Goal: Task Accomplishment & Management: Manage account settings

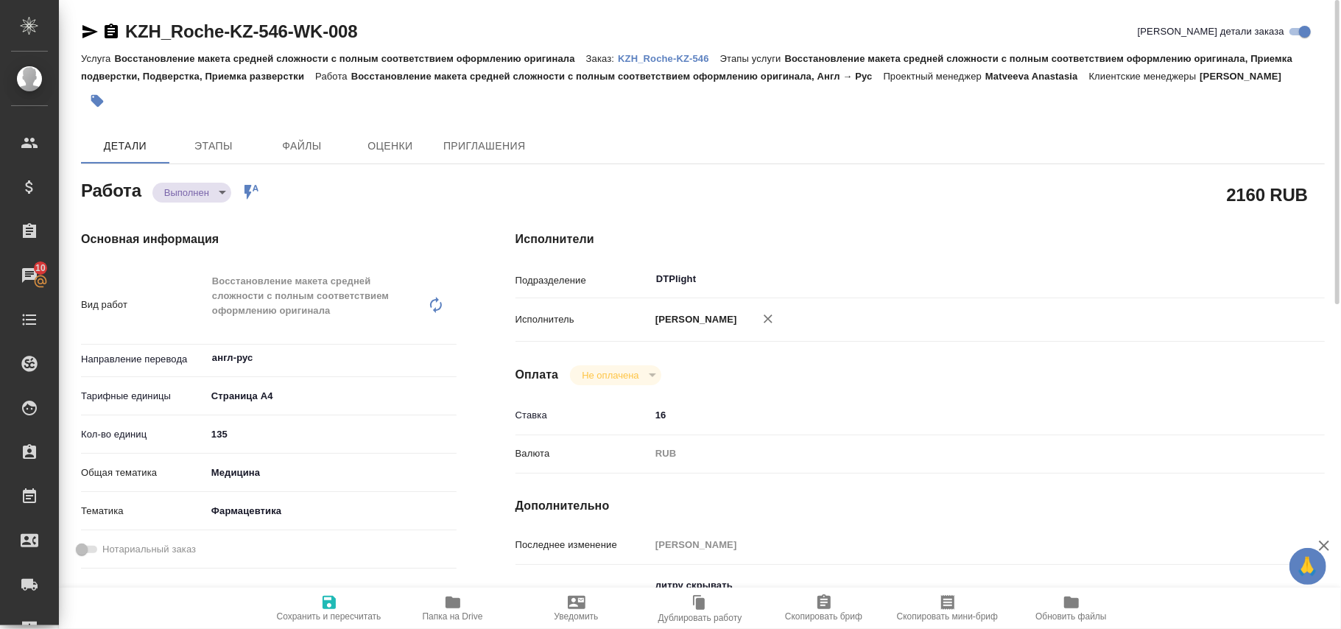
click at [390, 27] on div "KZH_Roche-KZ-546-WK-008 Кратко детали заказа" at bounding box center [703, 32] width 1244 height 24
click at [357, 35] on link "KZH_Roche-KZ-546-WK-008" at bounding box center [241, 31] width 232 height 20
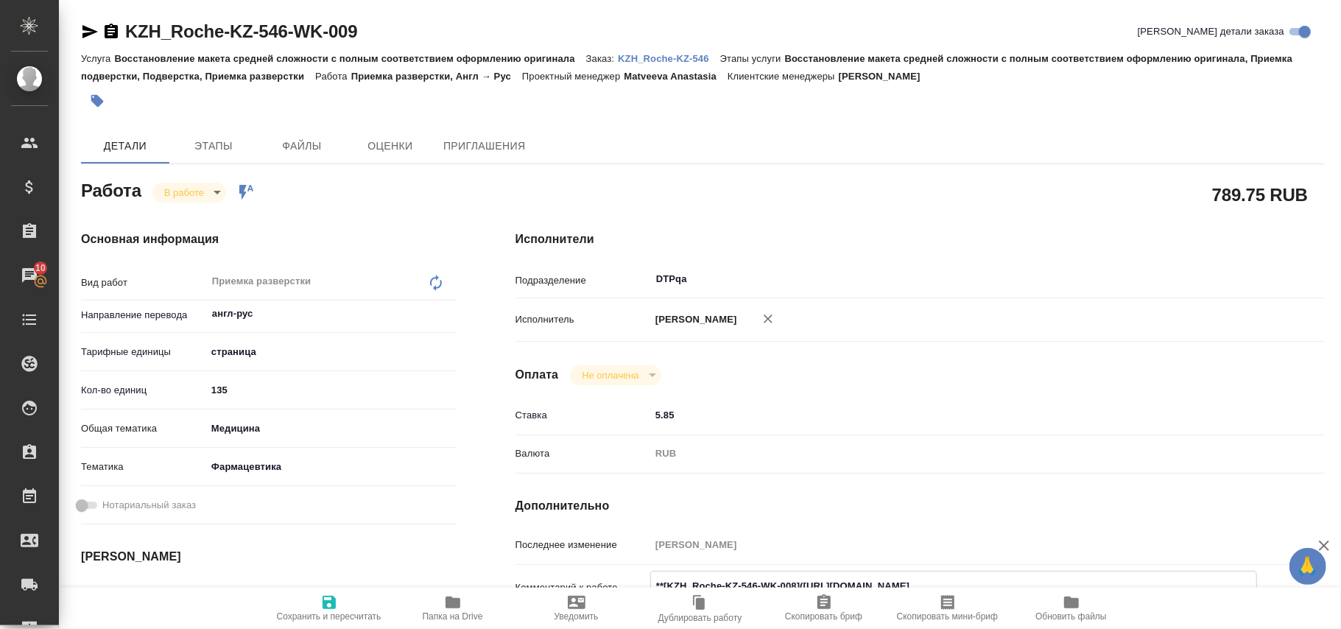
scroll to position [196, 0]
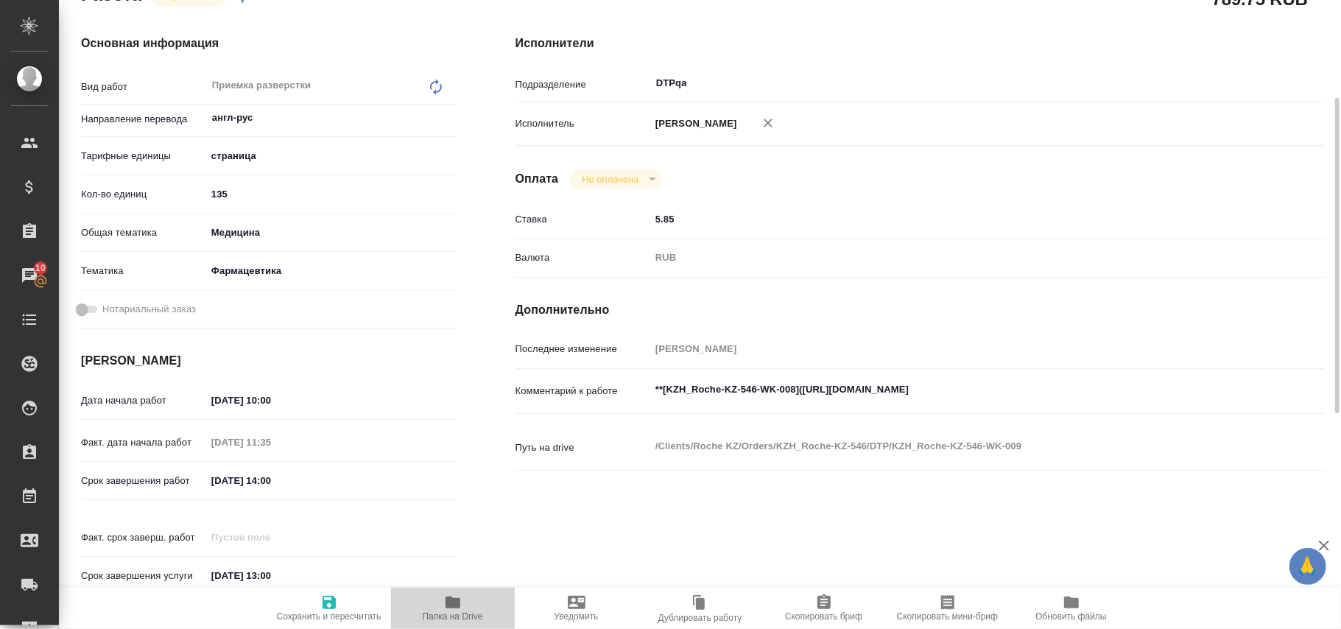
click at [451, 602] on icon "button" at bounding box center [452, 602] width 15 height 12
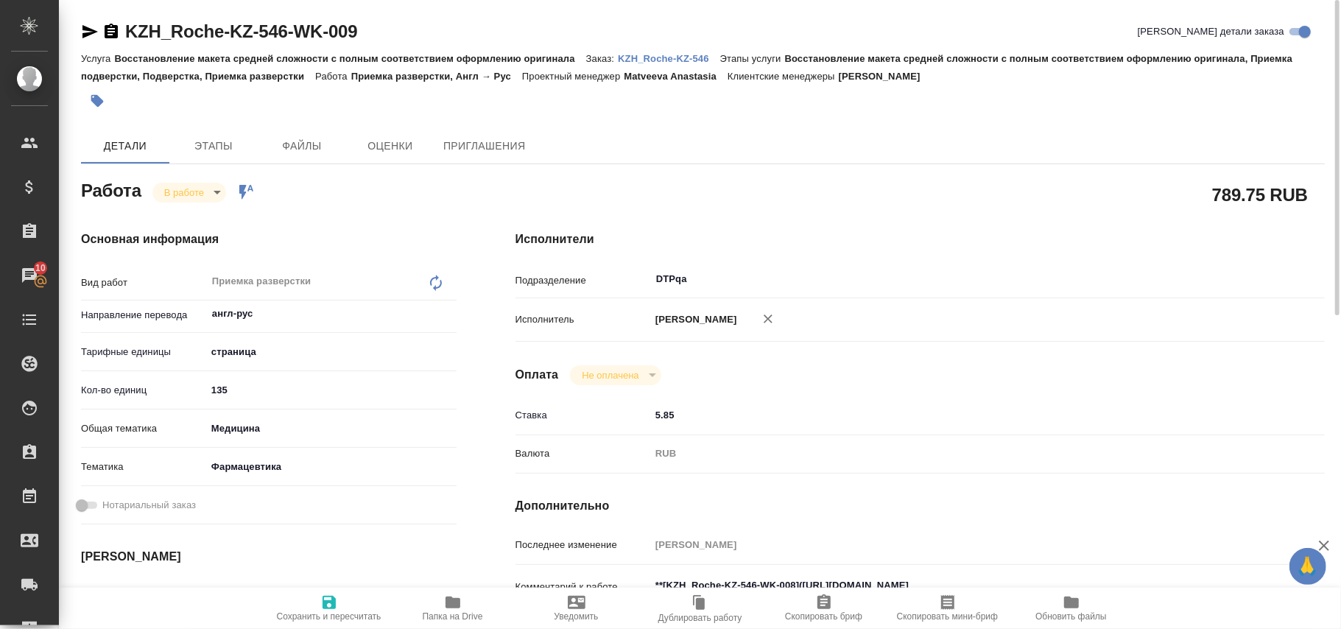
click at [213, 190] on body "🙏 .cls-1 fill:#fff; AWATERA Polushina Alena Клиенты Спецификации Заказы 10 Чаты…" at bounding box center [670, 314] width 1341 height 629
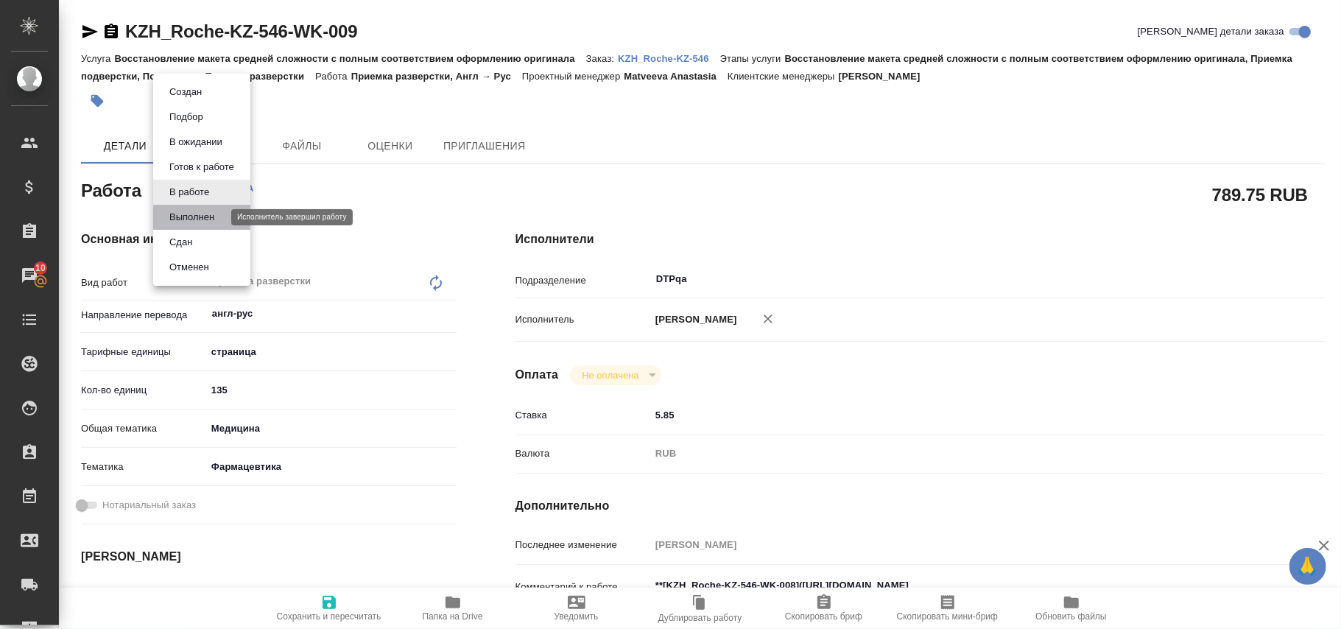
click at [210, 216] on button "Выполнен" at bounding box center [192, 217] width 54 height 16
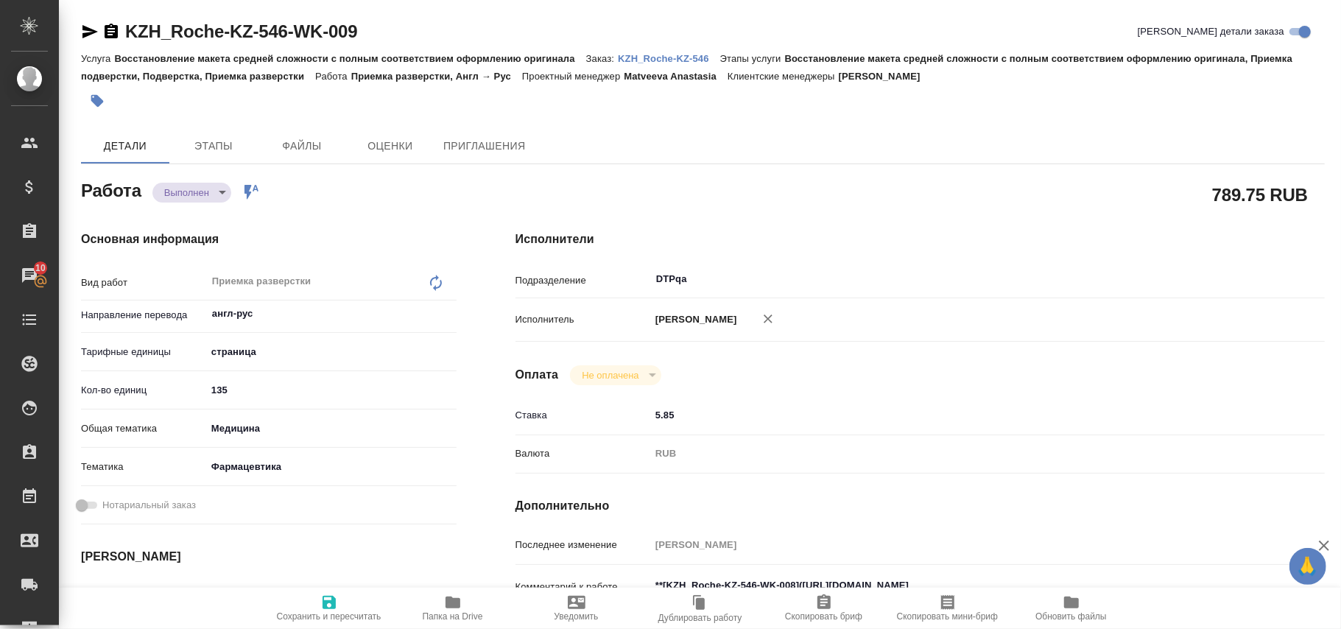
type textarea "x"
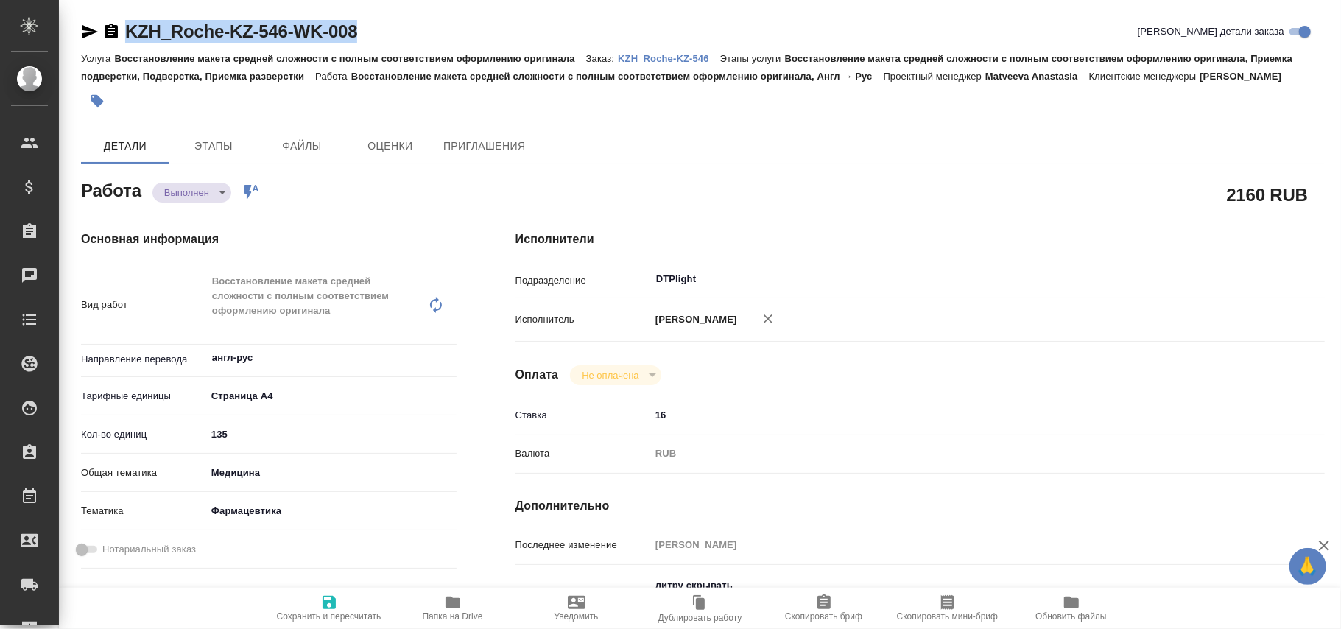
drag, startPoint x: 392, startPoint y: 27, endPoint x: 71, endPoint y: 35, distance: 321.1
drag, startPoint x: 389, startPoint y: 32, endPoint x: 62, endPoint y: 44, distance: 327.9
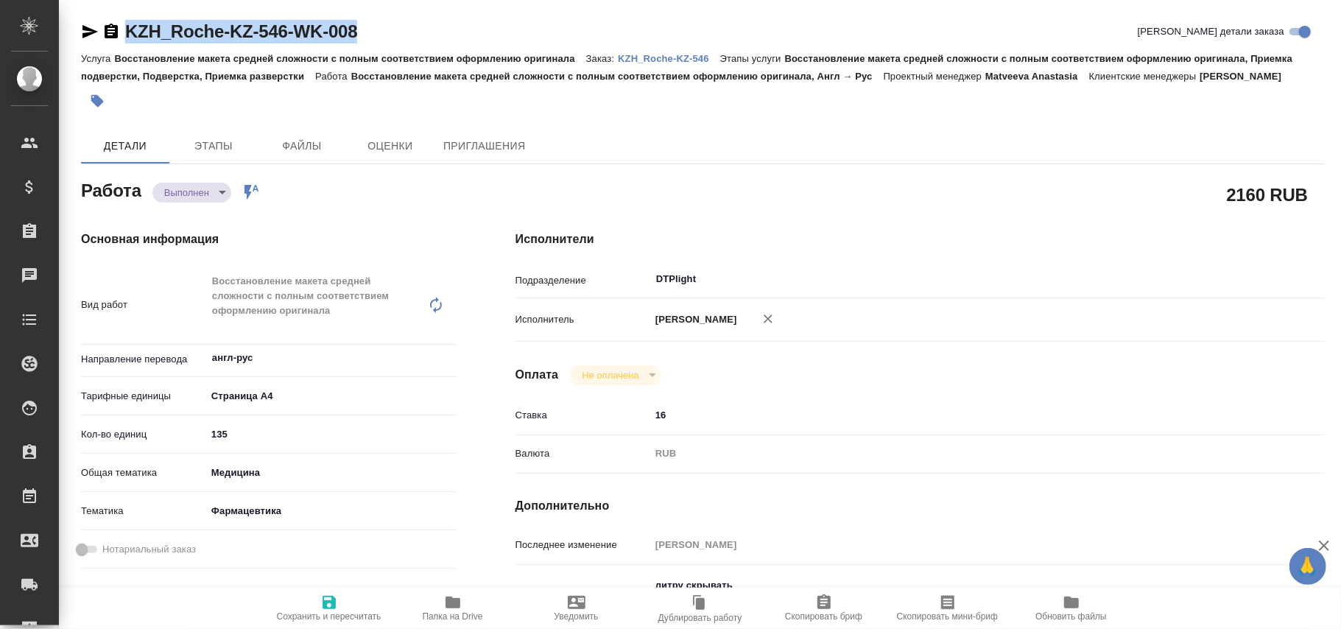
click at [412, 30] on div "KZH_Roche-KZ-546-WK-008 Кратко детали заказа" at bounding box center [703, 32] width 1244 height 24
drag, startPoint x: 401, startPoint y: 29, endPoint x: 127, endPoint y: 35, distance: 274.0
click at [127, 35] on div "KZH_Roche-KZ-546-WK-008 Кратко детали заказа" at bounding box center [703, 32] width 1244 height 24
click at [127, 35] on link "KZH_Roche-KZ-546-WK-008" at bounding box center [241, 31] width 232 height 20
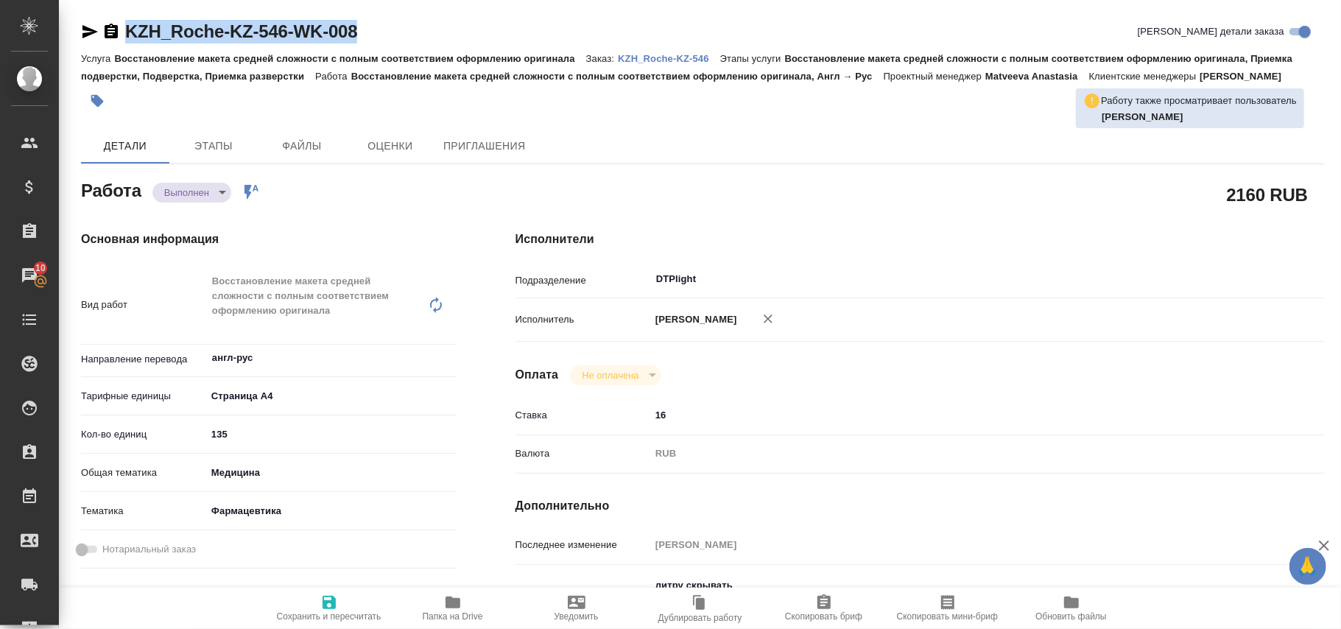
copy link "KZH_Roche-KZ-546-WK-008"
click at [688, 54] on p "KZH_Roche-KZ-546" at bounding box center [669, 58] width 102 height 11
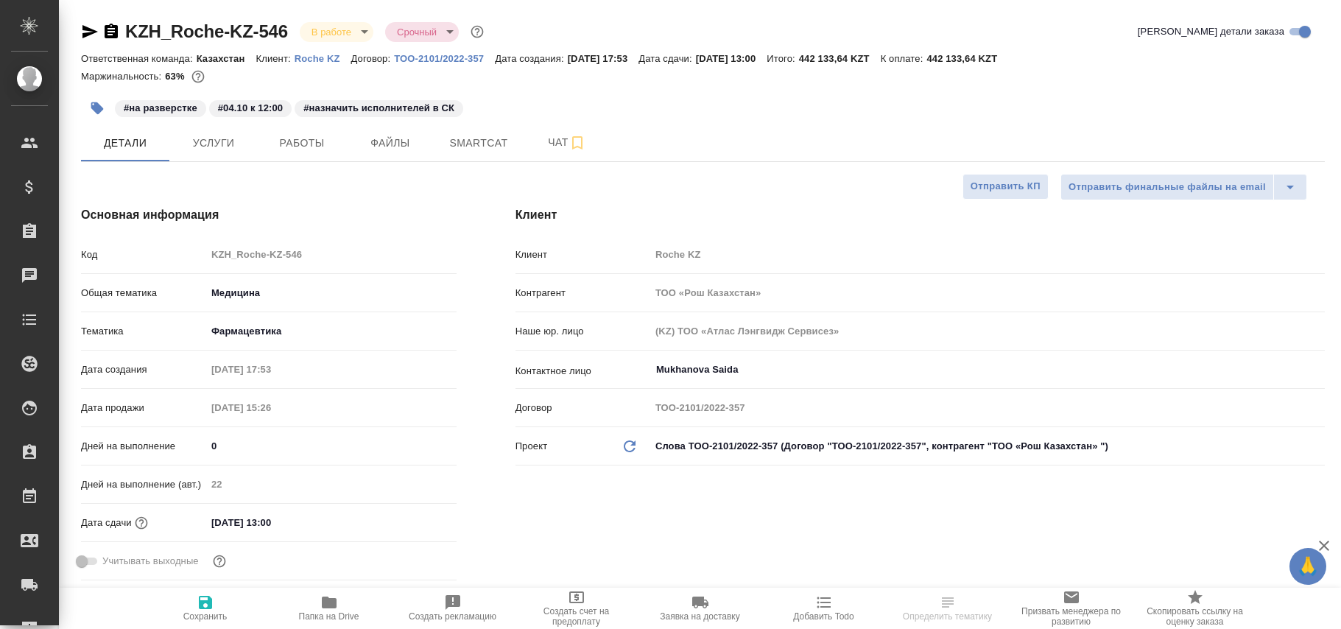
select select "RU"
type input "Matveeva Anastasia"
type input "Журавлев Денис"
click at [300, 134] on span "Работы" at bounding box center [302, 143] width 71 height 18
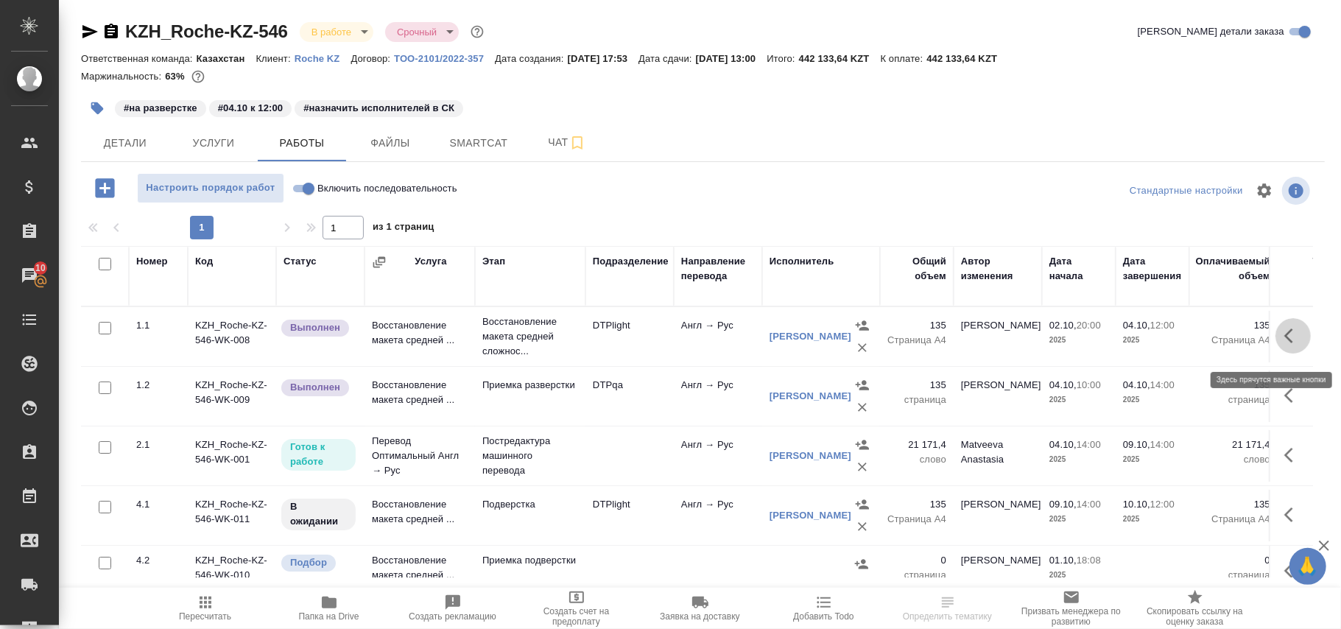
click at [1284, 337] on icon "button" at bounding box center [1293, 336] width 18 height 18
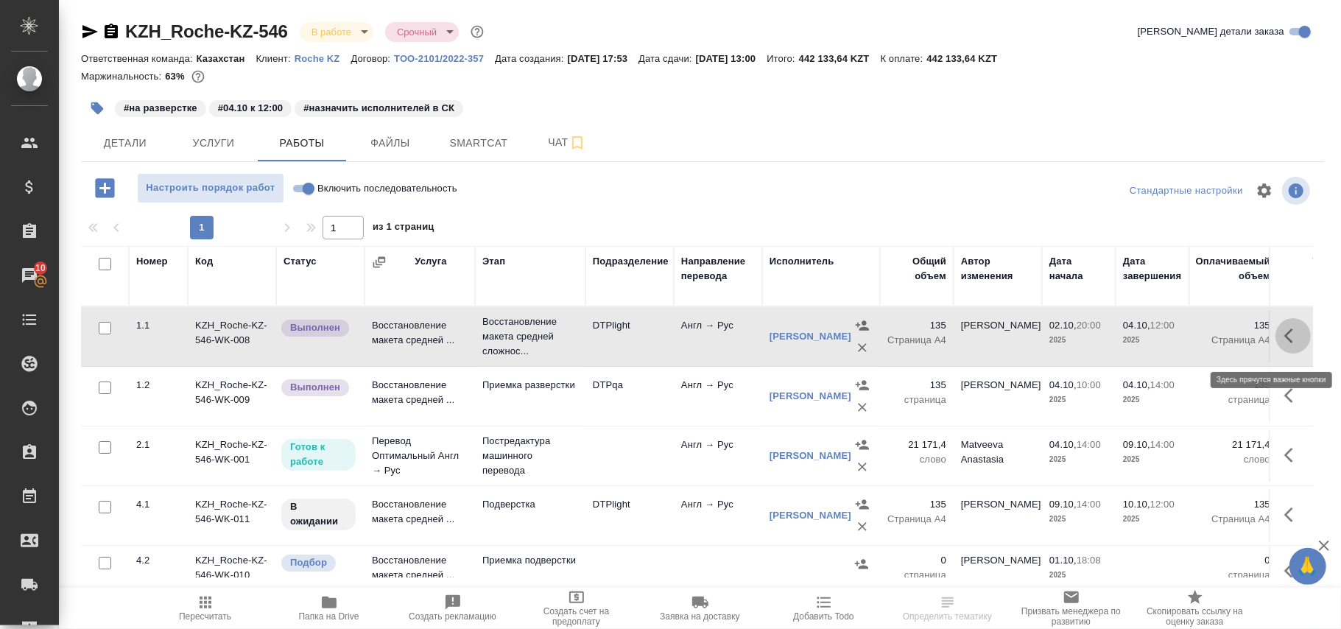
click at [1284, 337] on icon "button" at bounding box center [1293, 336] width 18 height 18
click at [1151, 343] on icon "button" at bounding box center [1160, 336] width 18 height 18
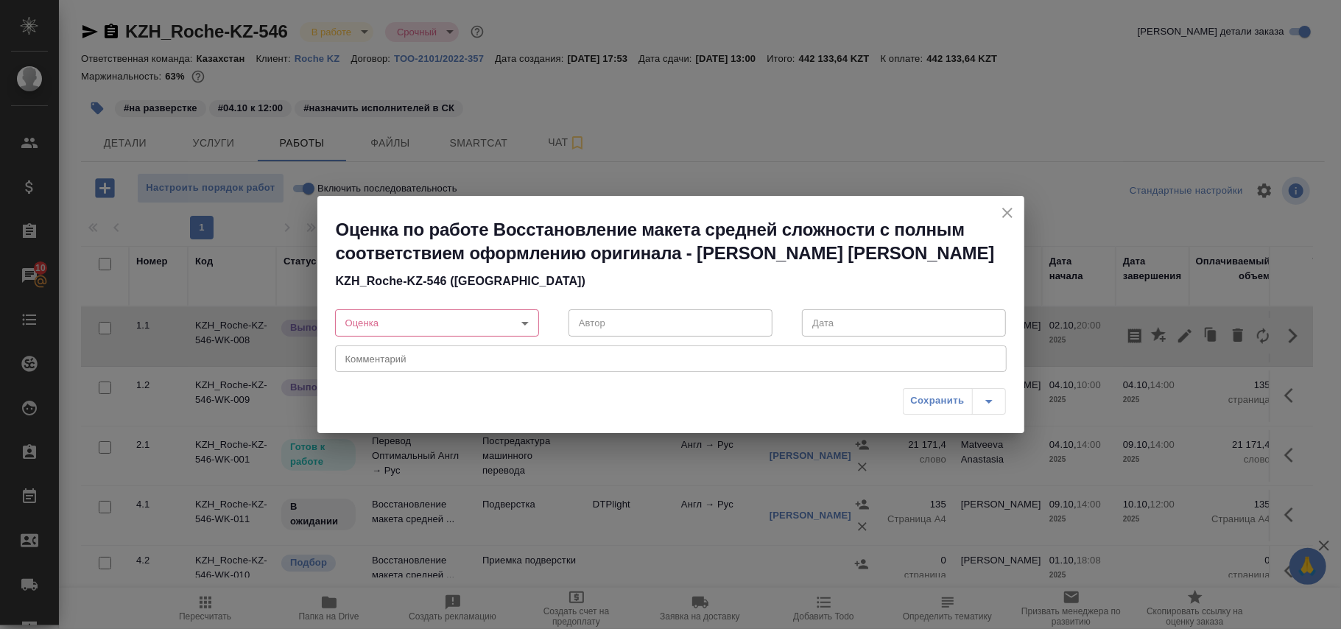
click at [526, 325] on body "🙏 .cls-1 fill:#fff; AWATERA Polushina Alena Клиенты Спецификации Заказы 10 Чаты…" at bounding box center [670, 314] width 1341 height 629
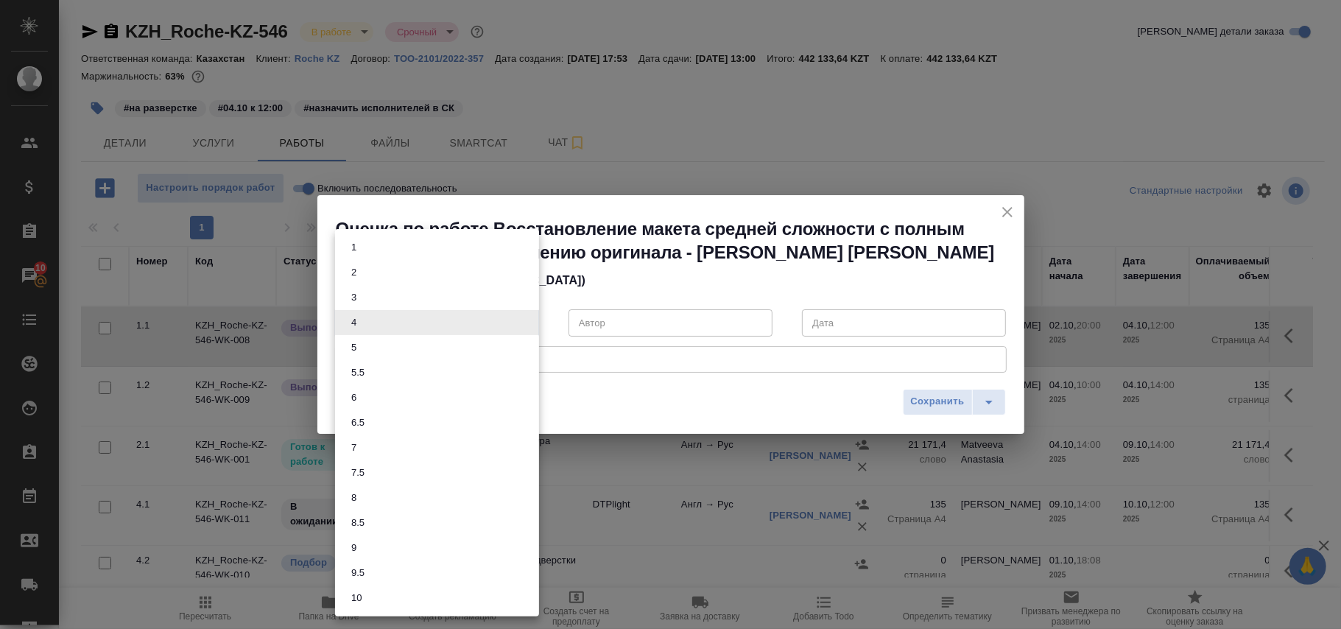
click at [525, 325] on body "🙏 .cls-1 fill:#fff; AWATERA Polushina Alena Клиенты Спецификации Заказы 10 Чаты…" at bounding box center [670, 314] width 1341 height 629
click at [359, 568] on button "9.5" at bounding box center [358, 573] width 22 height 16
type input "9.5"
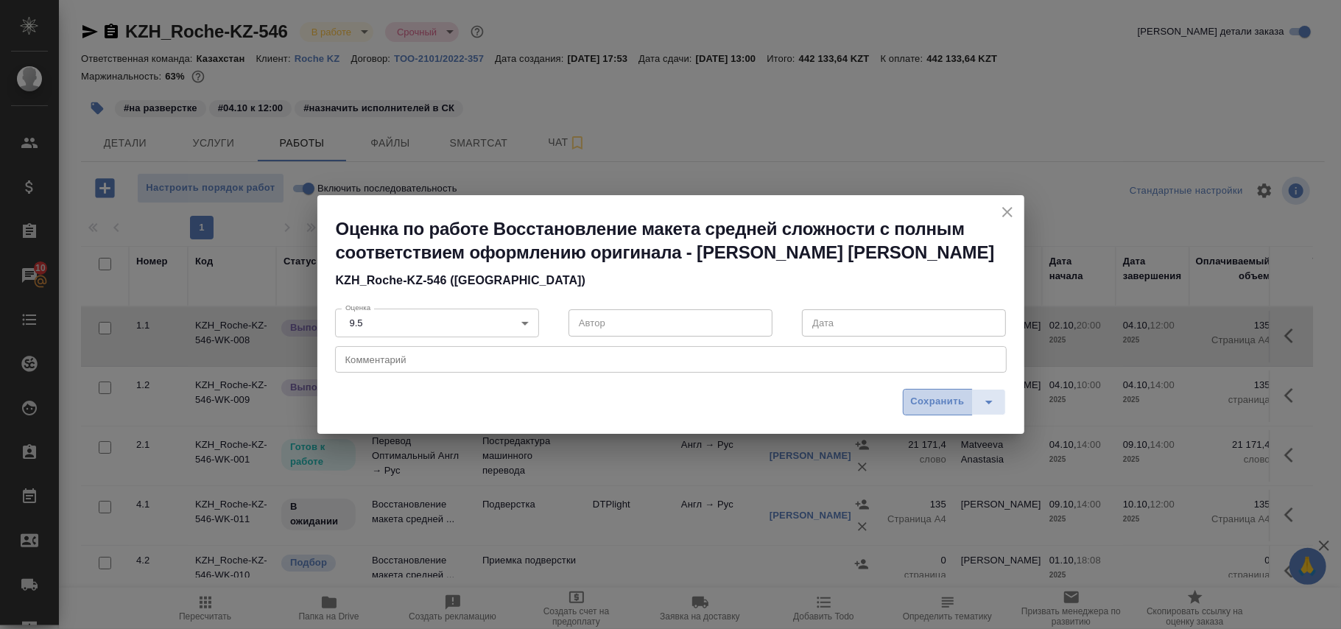
click at [925, 402] on span "Сохранить" at bounding box center [938, 401] width 54 height 17
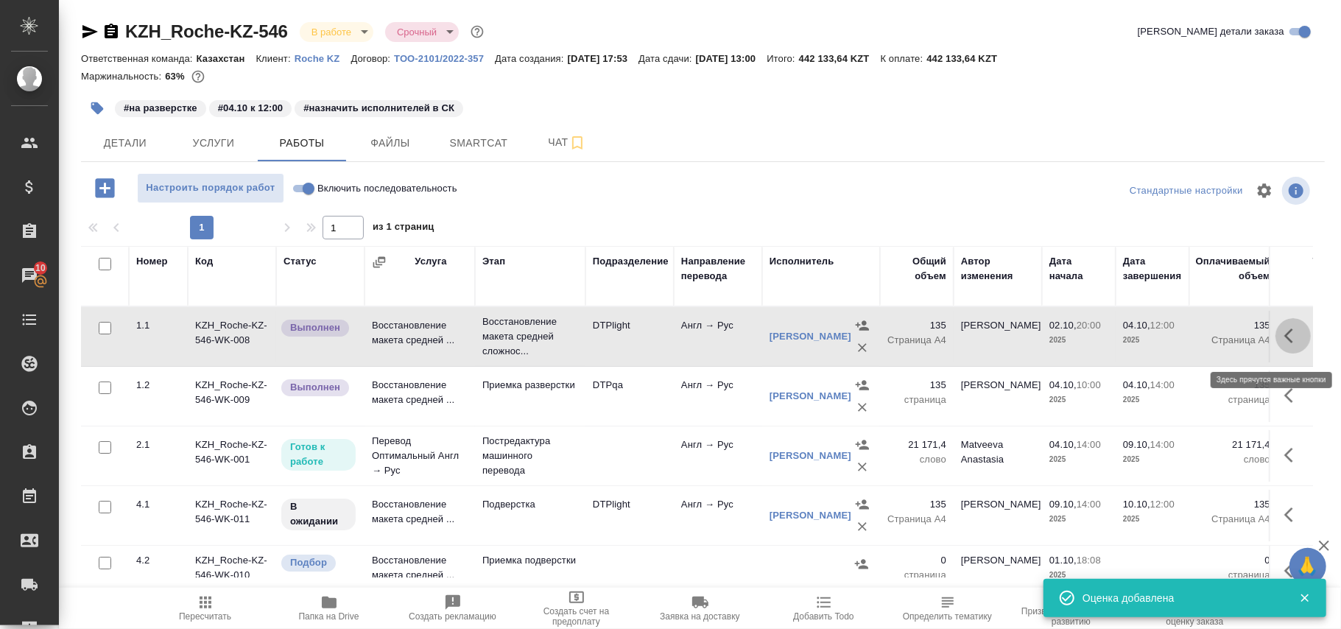
click at [1284, 345] on icon "button" at bounding box center [1293, 336] width 18 height 18
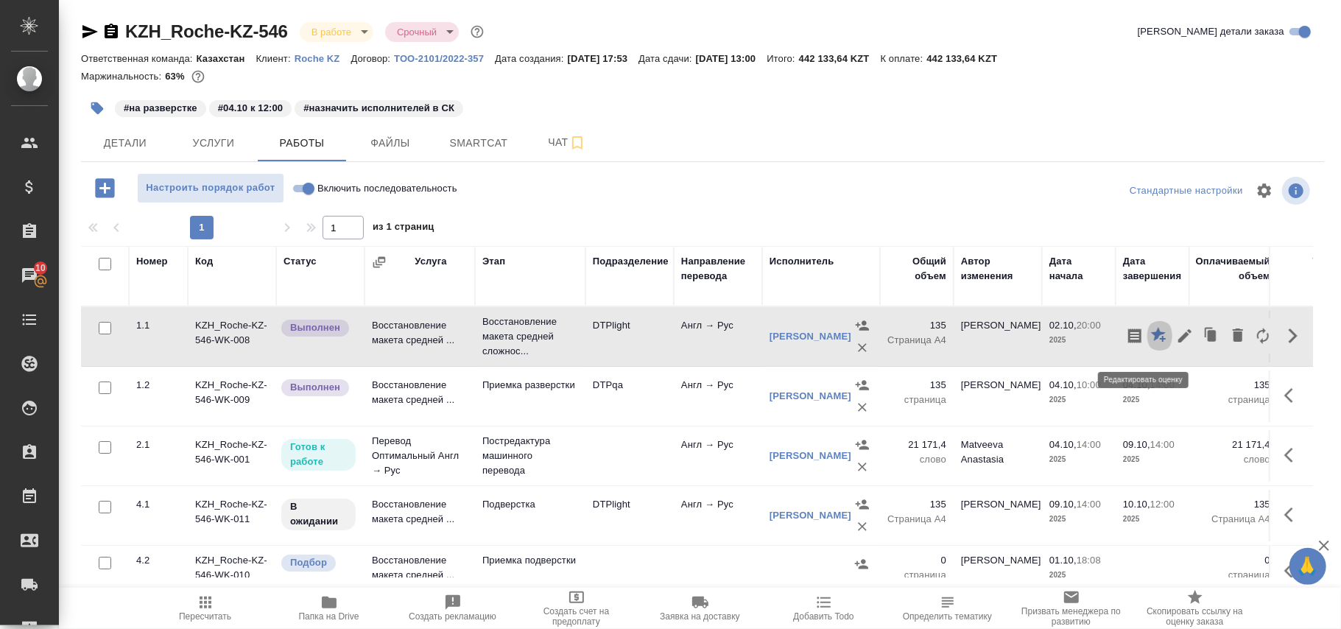
click at [1151, 342] on icon "button" at bounding box center [1158, 334] width 15 height 15
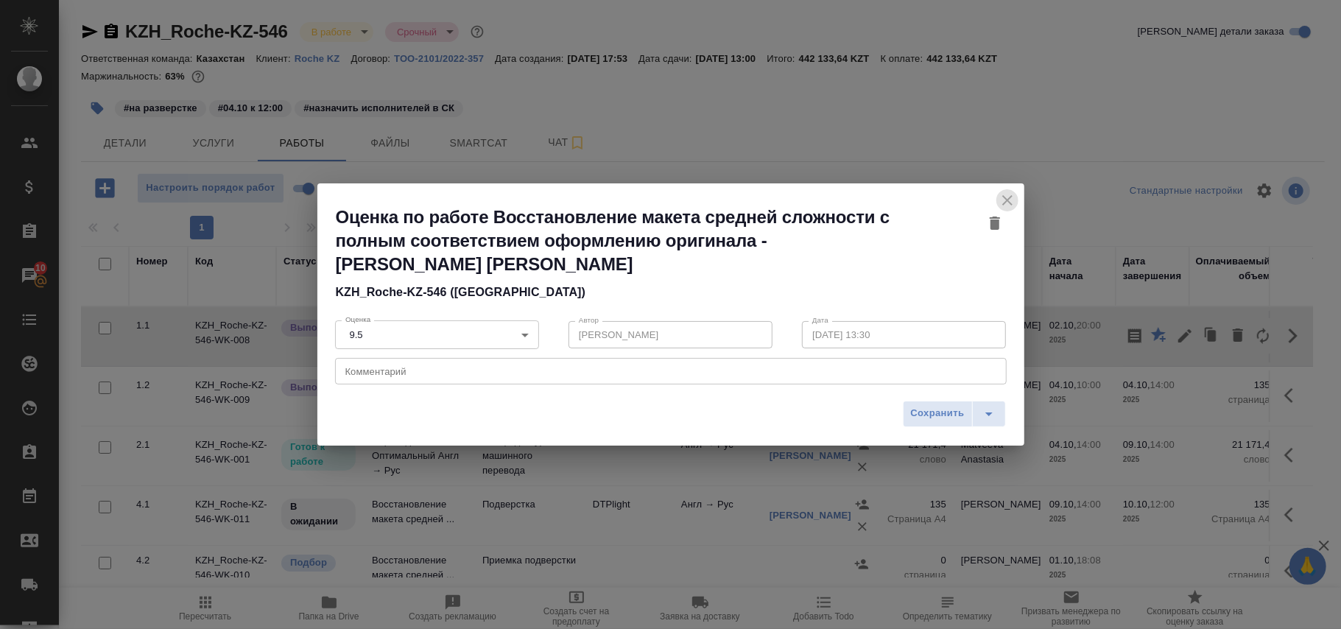
click at [1012, 197] on icon "close" at bounding box center [1007, 200] width 18 height 18
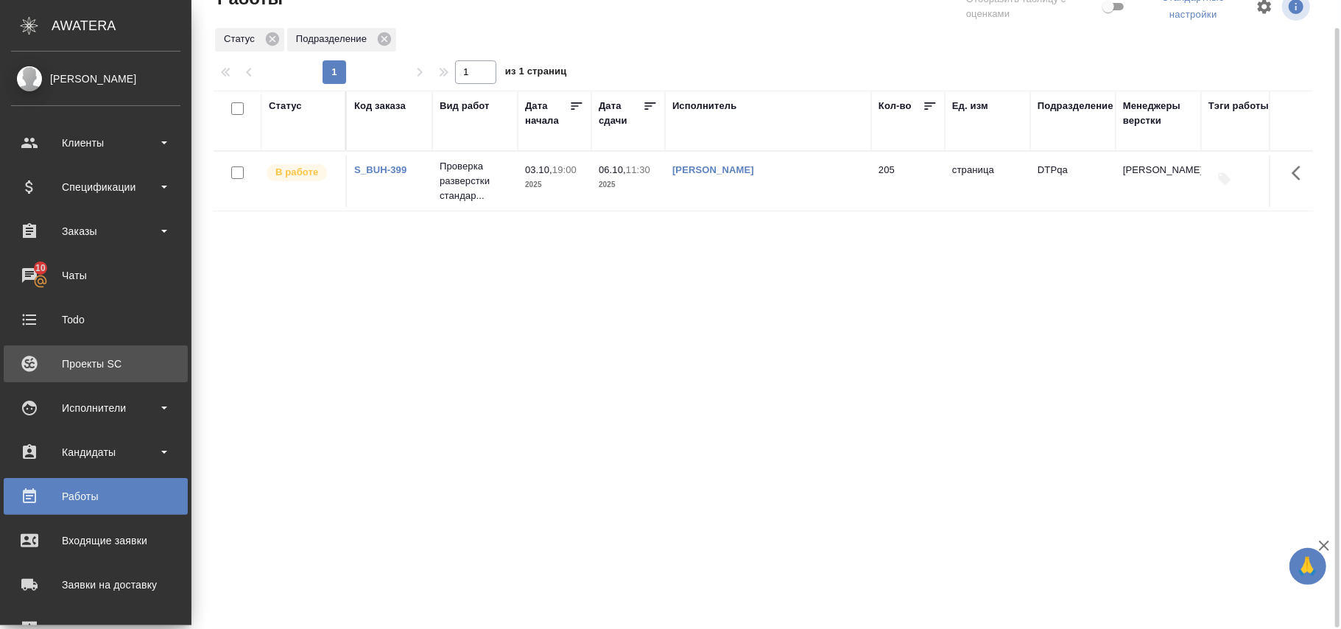
scroll to position [31, 0]
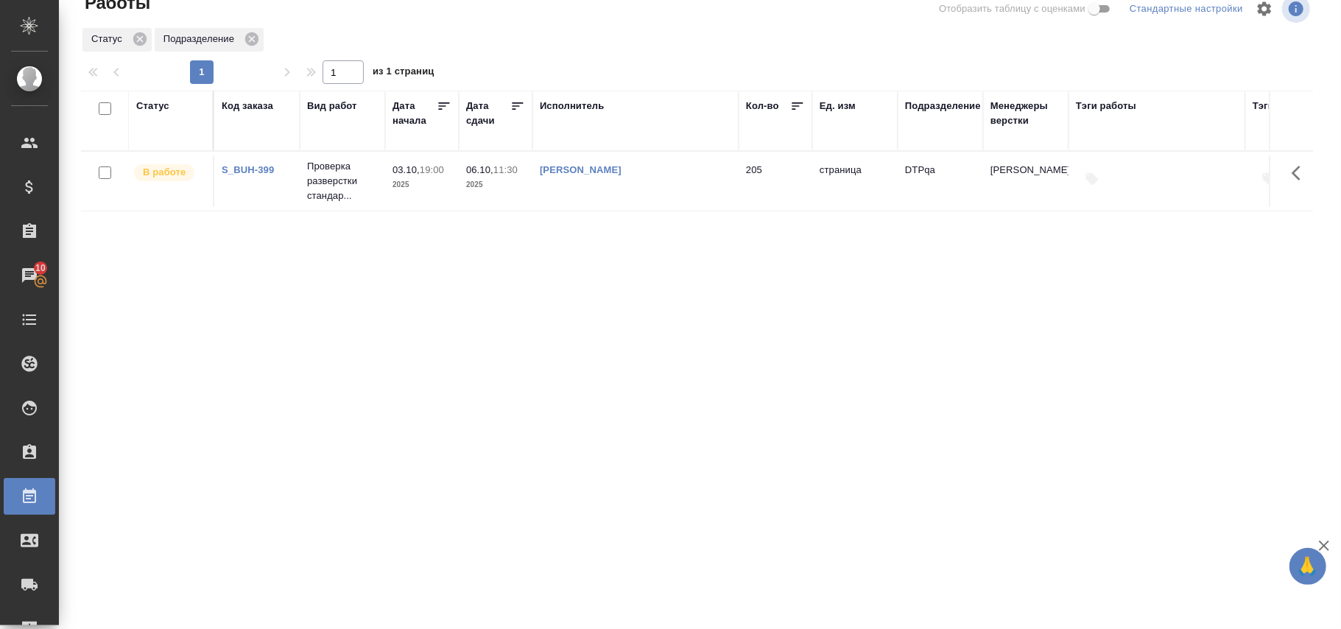
click at [153, 107] on div "Статус" at bounding box center [152, 106] width 33 height 15
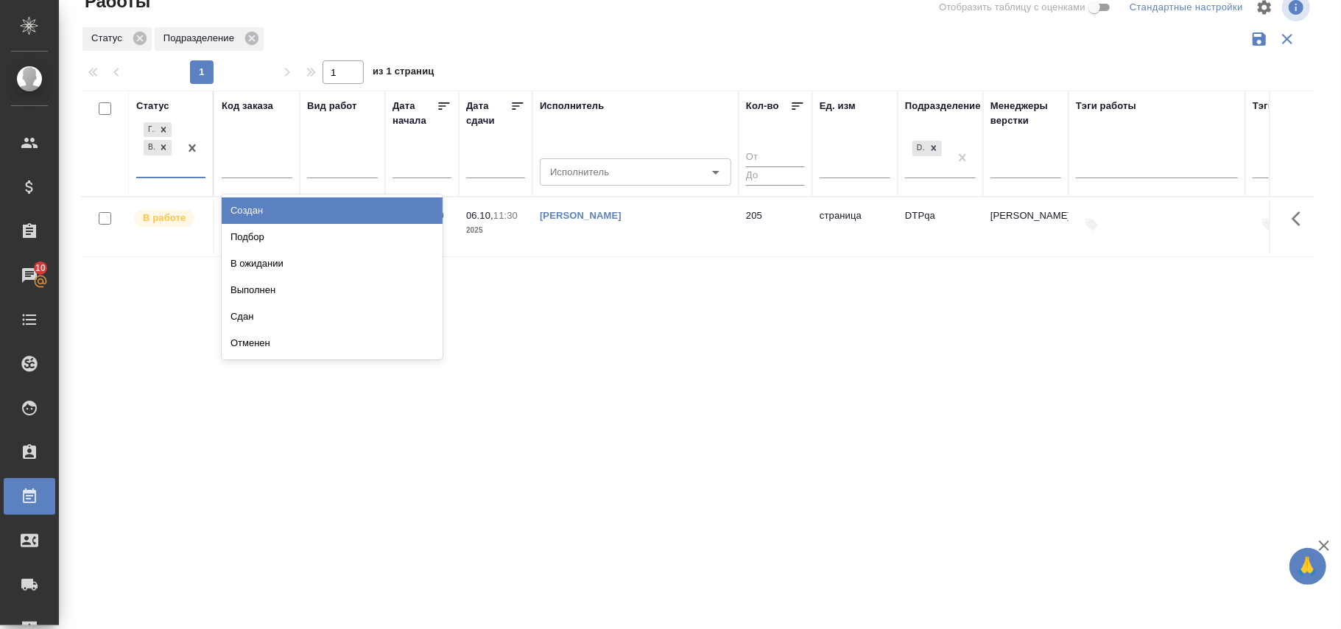
click at [172, 177] on div "Готов к работе В работе" at bounding box center [157, 147] width 43 height 57
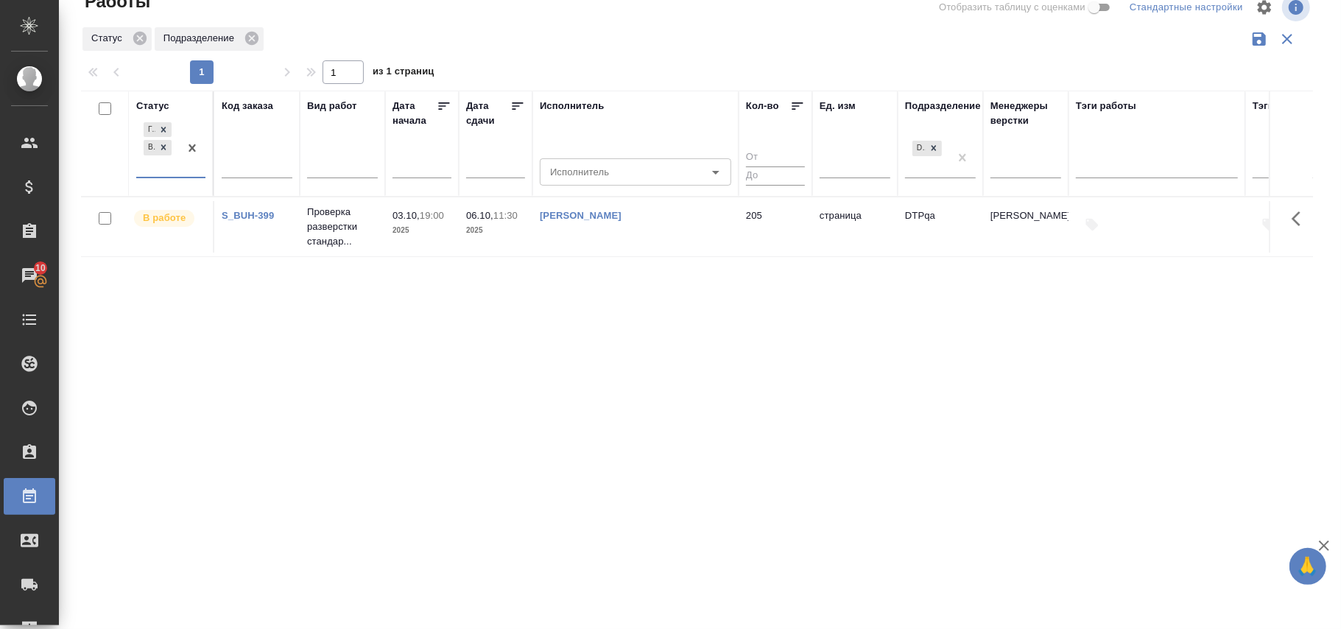
click at [172, 177] on div "Готов к работе В работе" at bounding box center [157, 147] width 43 height 57
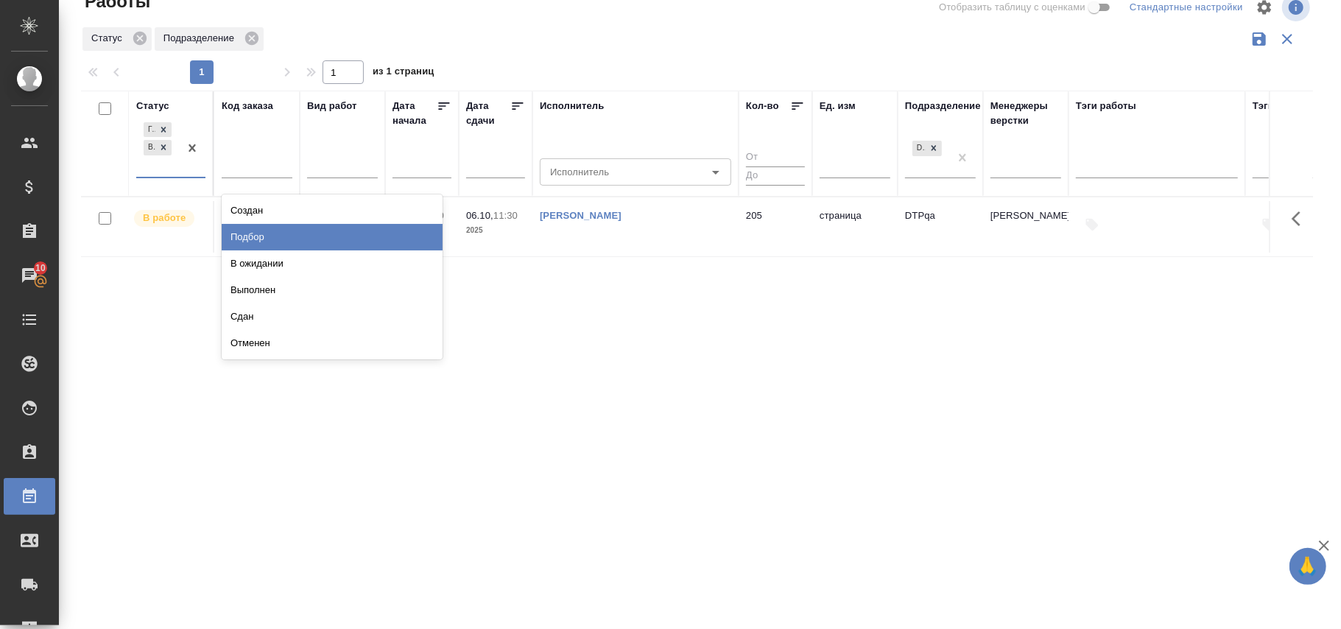
click at [302, 237] on div "Подбор" at bounding box center [332, 237] width 221 height 27
click at [302, 237] on td "Проверка разверстки стандар..." at bounding box center [342, 226] width 85 height 59
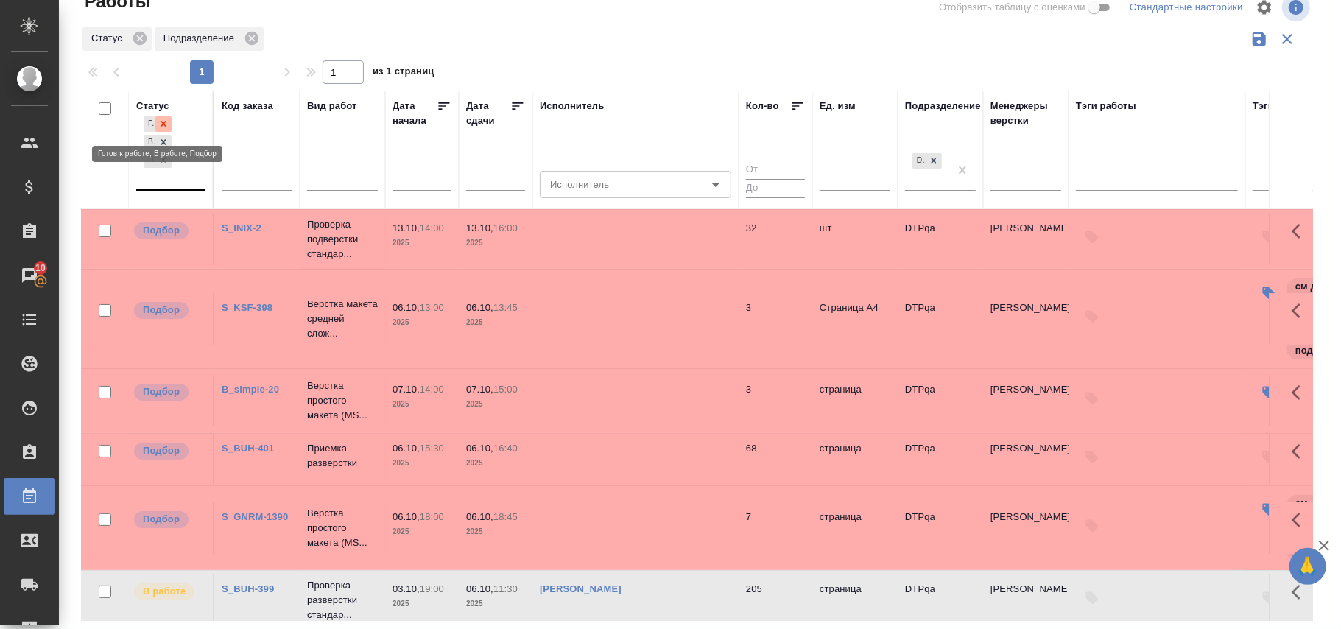
click at [169, 121] on div at bounding box center [163, 123] width 16 height 15
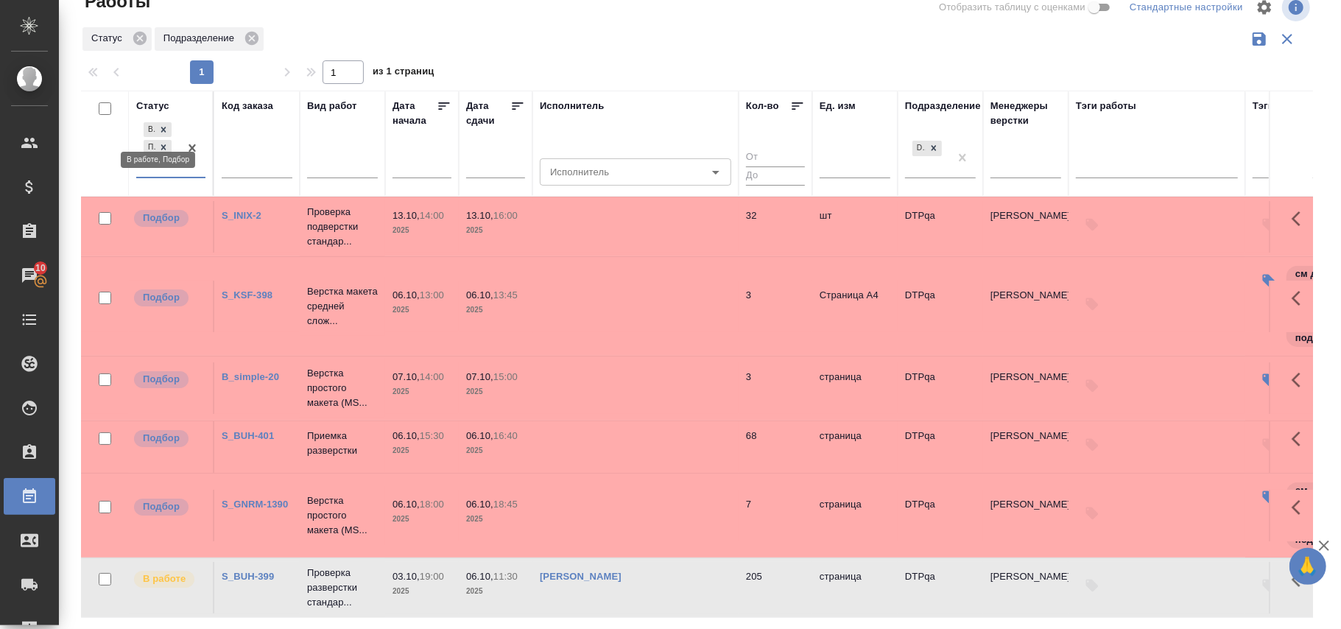
click at [166, 122] on div "В работе" at bounding box center [157, 130] width 31 height 18
click at [162, 128] on icon at bounding box center [163, 129] width 10 height 10
click at [162, 128] on div "Статус option Готов к работе, deselected. 0 results available. Select is focuse…" at bounding box center [170, 144] width 69 height 90
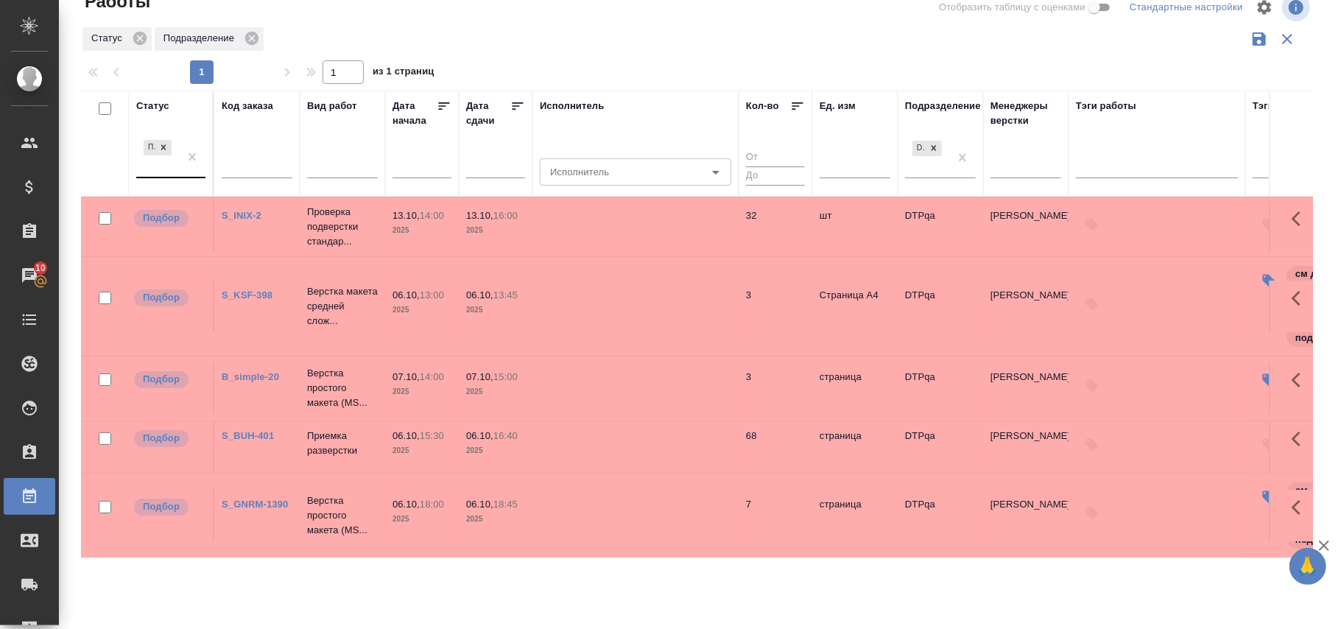
click at [163, 106] on div "Статус" at bounding box center [152, 106] width 33 height 15
